Goal: Information Seeking & Learning: Learn about a topic

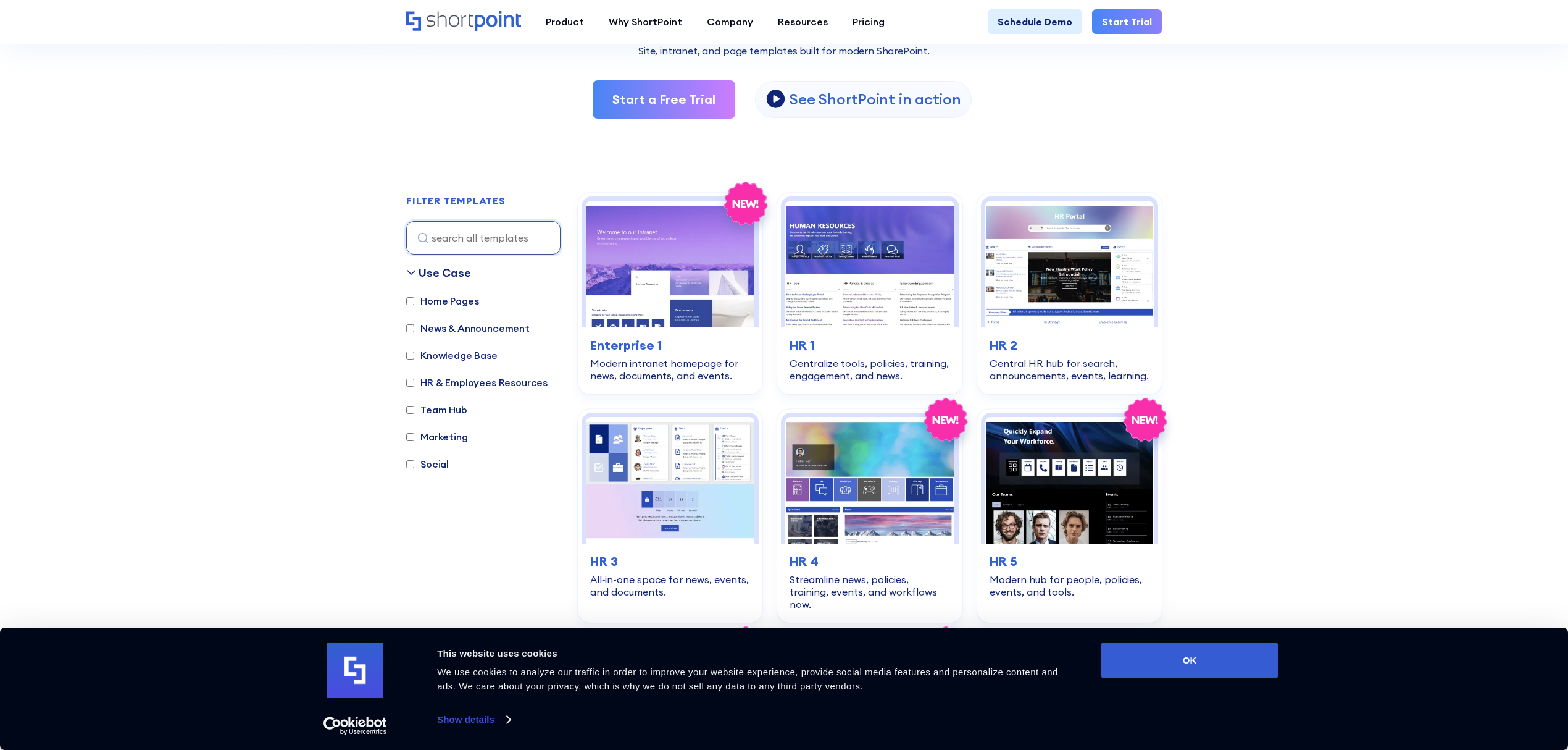
scroll to position [329, 0]
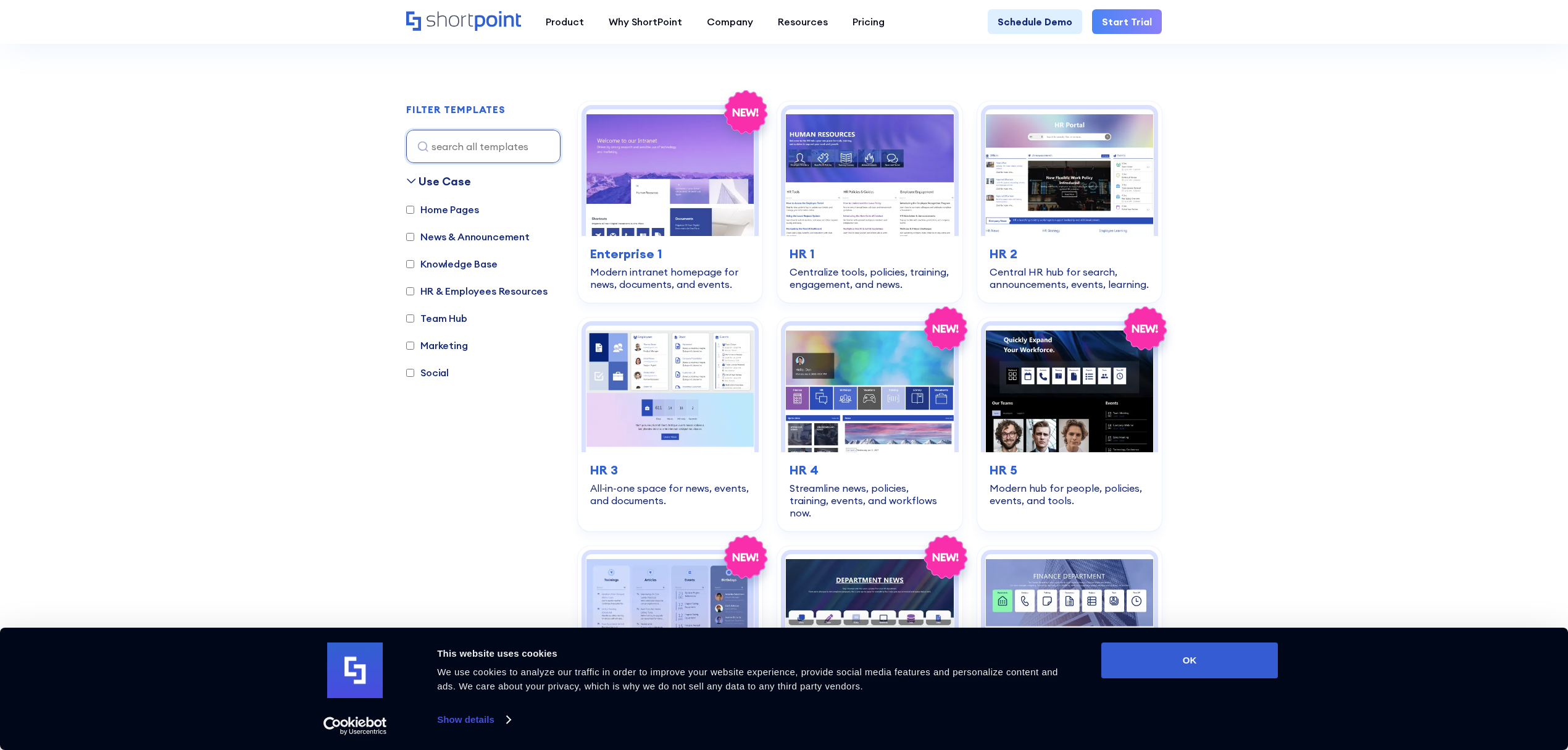
click at [448, 322] on label "Team Hub" at bounding box center [437, 317] width 61 height 15
click at [414, 322] on input "Team Hub" at bounding box center [410, 318] width 8 height 8
checkbox input "true"
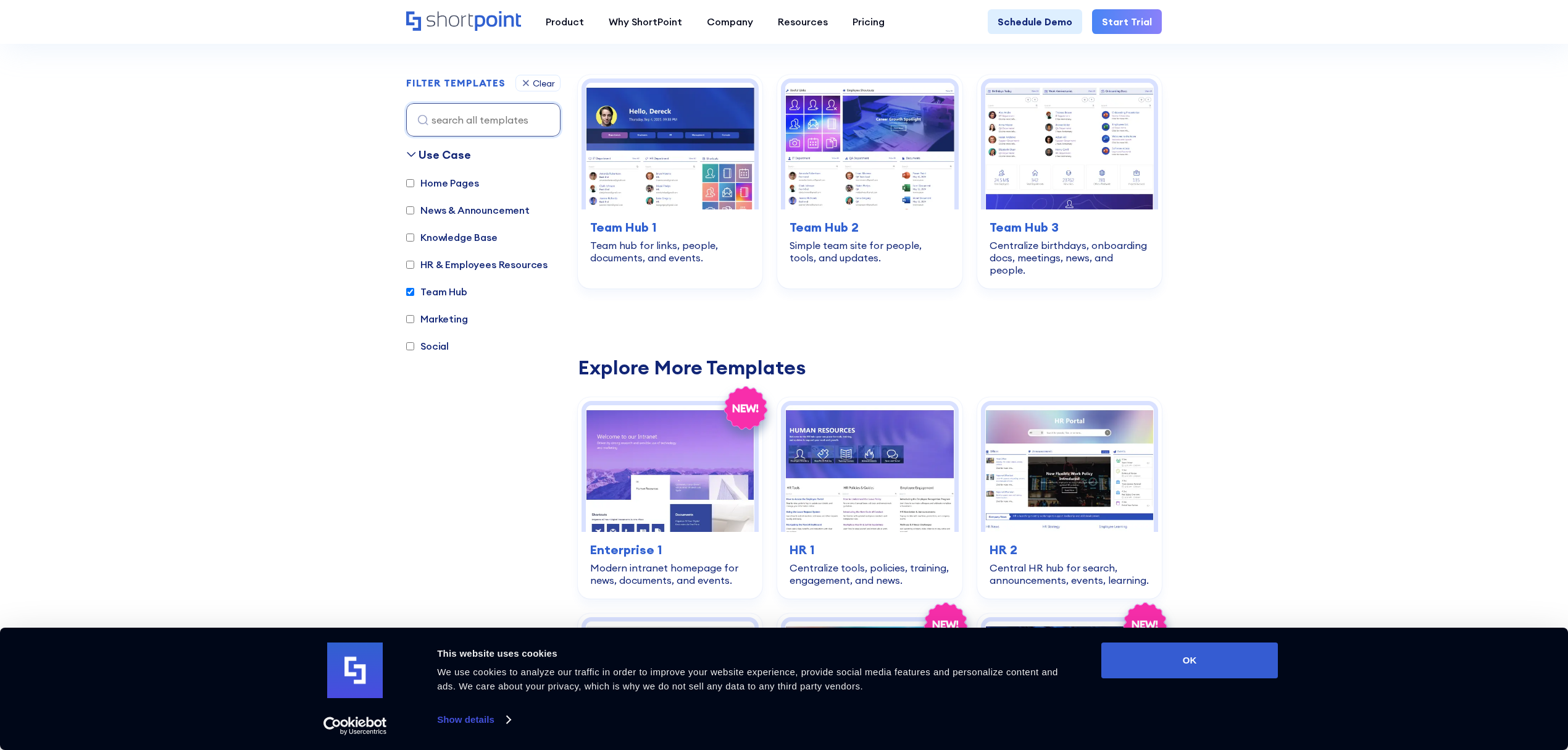
scroll to position [369, 0]
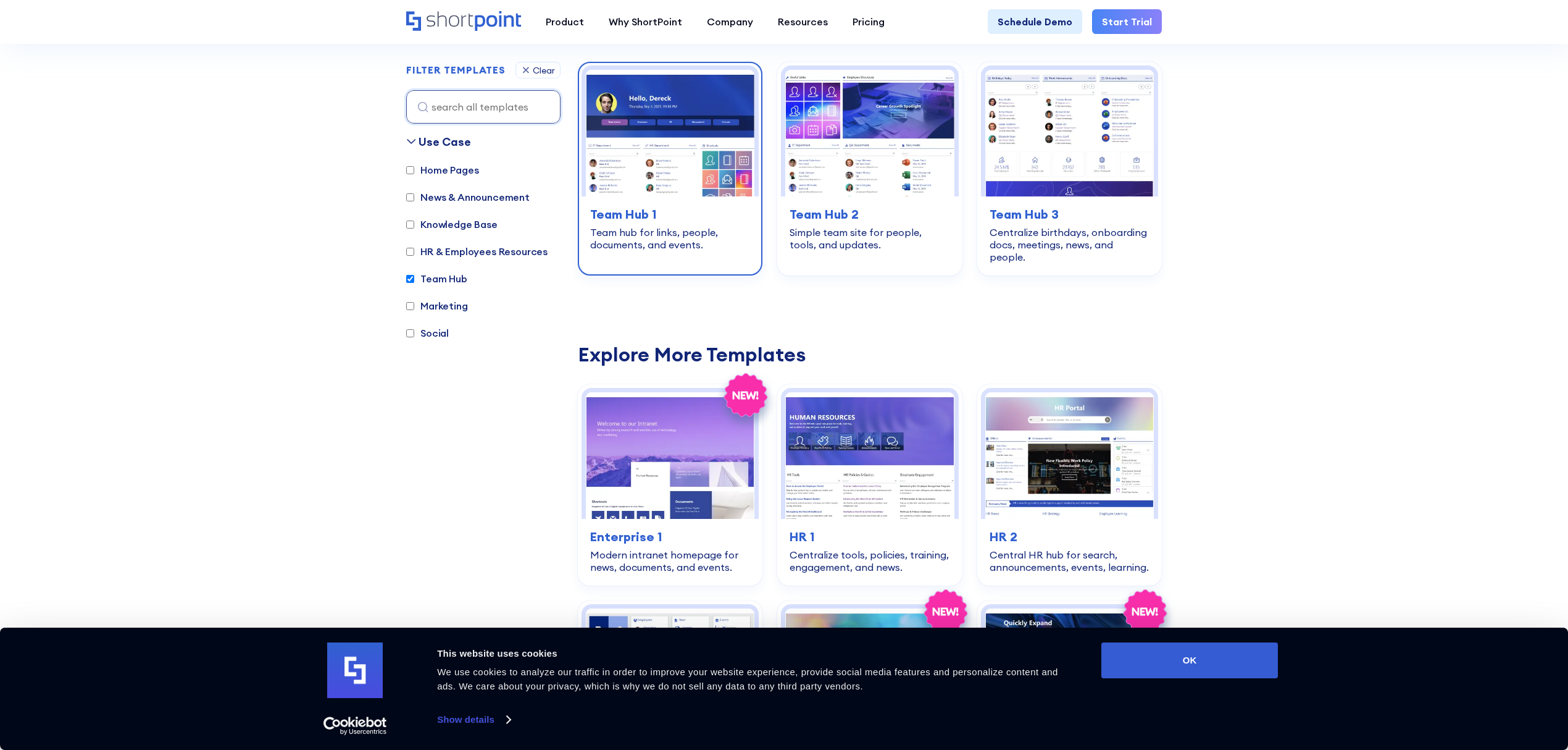
click at [711, 149] on img at bounding box center [670, 133] width 169 height 127
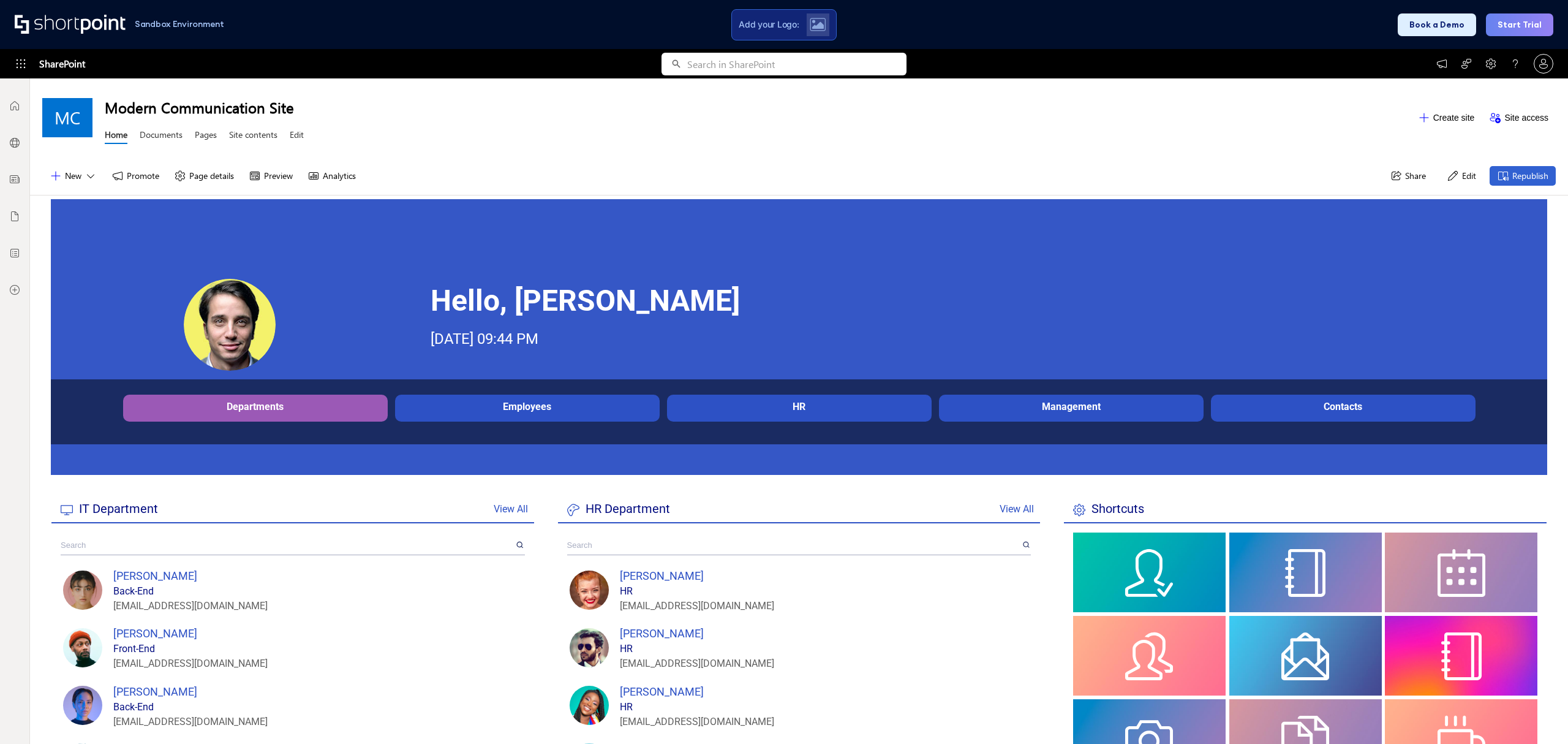
click at [545, 412] on div "Employees" at bounding box center [527, 407] width 265 height 24
drag, startPoint x: 561, startPoint y: 408, endPoint x: 613, endPoint y: 410, distance: 52.0
click at [562, 408] on div "Employees" at bounding box center [527, 406] width 258 height 11
click at [758, 422] on div "Departments Description Employees Description HR Description Management Descrip…" at bounding box center [799, 412] width 1374 height 35
click at [499, 410] on div "Employees" at bounding box center [527, 406] width 258 height 11
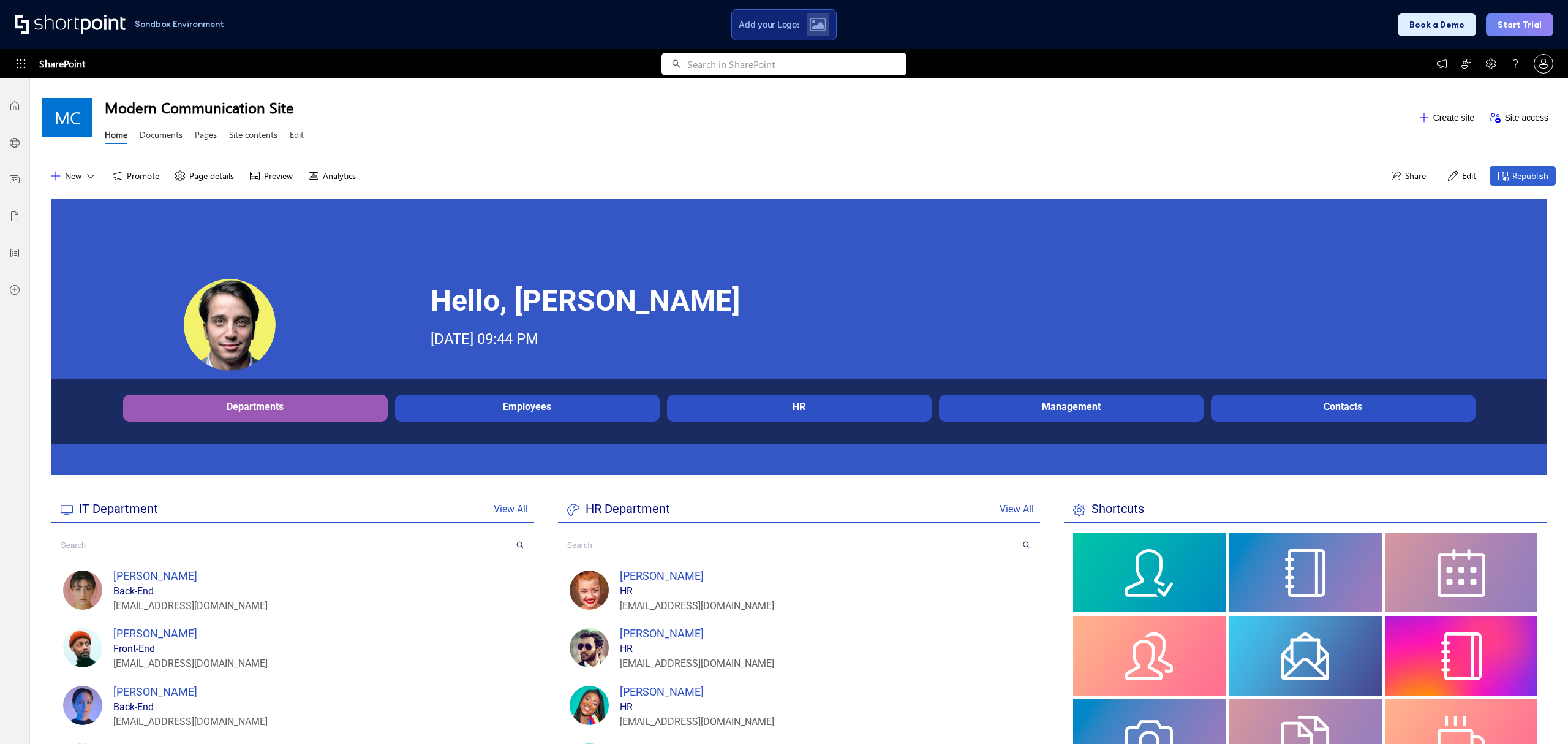
drag, startPoint x: 723, startPoint y: 407, endPoint x: 746, endPoint y: 407, distance: 23.0
click at [725, 407] on div "HR" at bounding box center [800, 406] width 258 height 11
click at [906, 409] on div "HR" at bounding box center [800, 406] width 258 height 11
drag, startPoint x: 1099, startPoint y: 402, endPoint x: 1120, endPoint y: 401, distance: 21.0
click at [1104, 402] on div "Management" at bounding box center [1071, 406] width 258 height 11
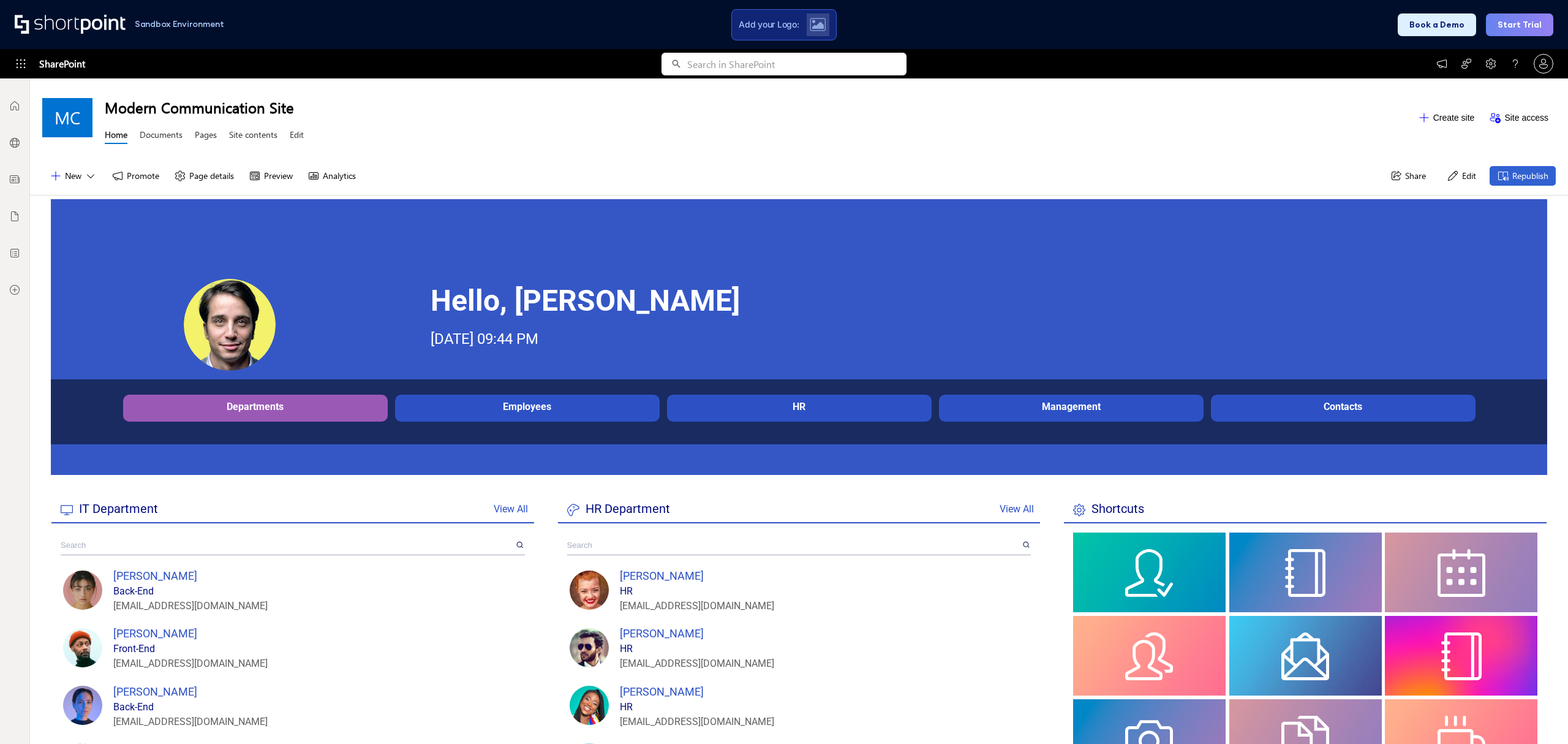
click at [1224, 395] on div "Contacts" at bounding box center [1343, 407] width 265 height 24
click at [197, 371] on div at bounding box center [230, 325] width 357 height 95
click at [164, 134] on link "Documents" at bounding box center [160, 136] width 42 height 16
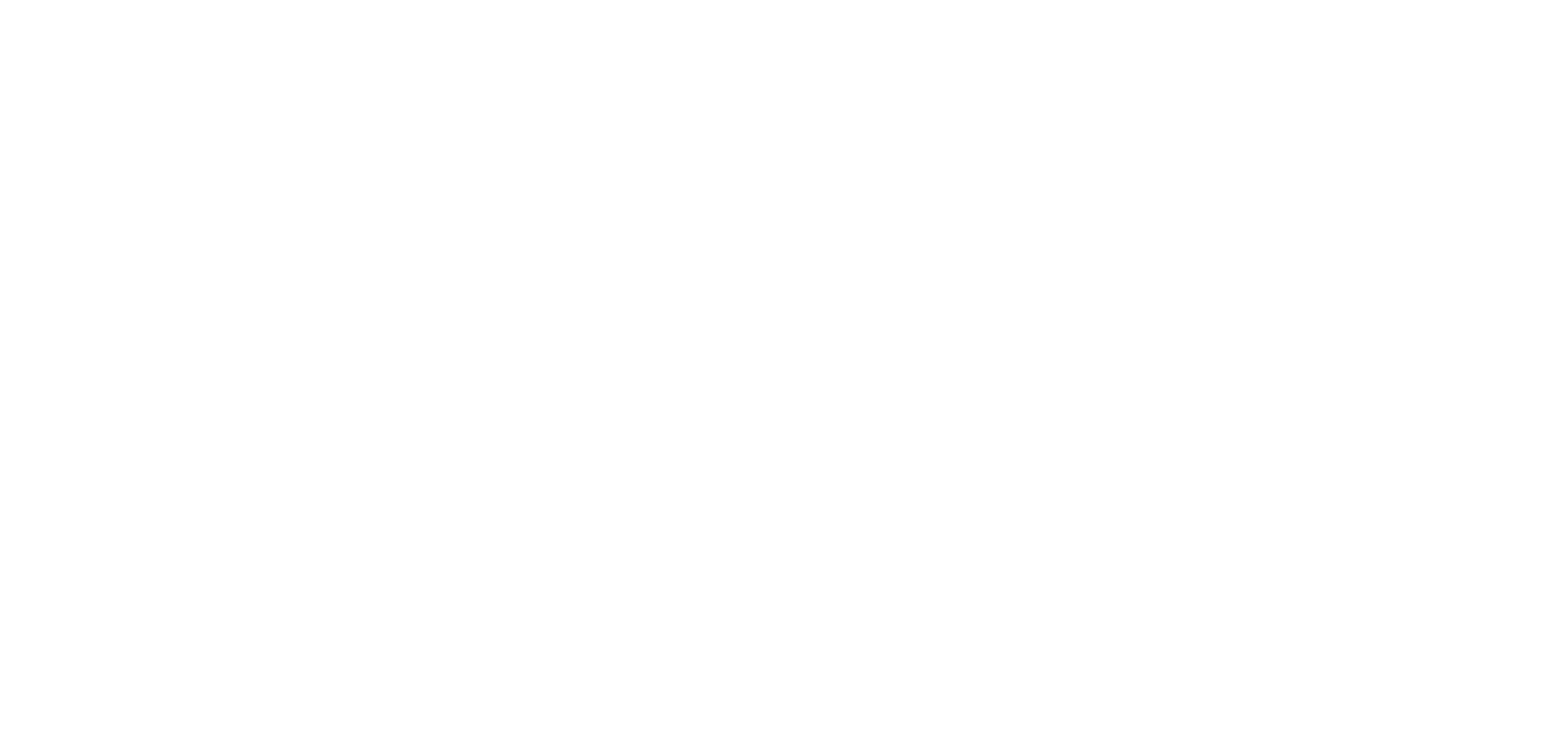
scroll to position [369, 0]
